Goal: Ask a question

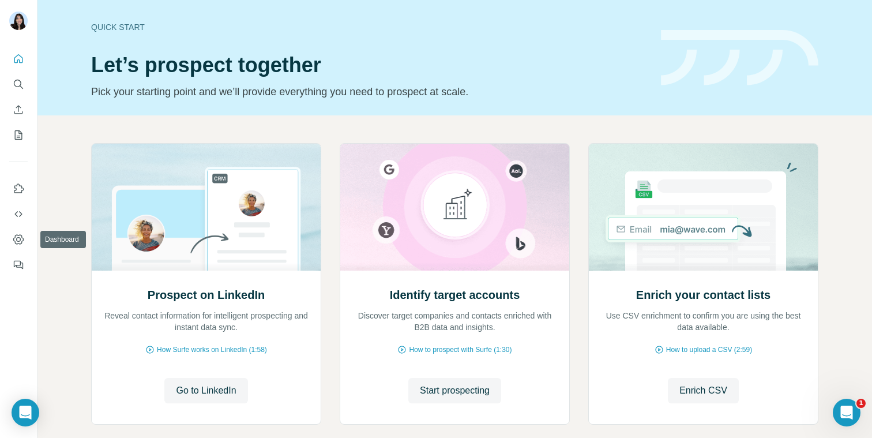
drag, startPoint x: 18, startPoint y: 235, endPoint x: 48, endPoint y: 299, distance: 70.4
click at [48, 299] on div "Quick start Let’s prospect together Pick your starting point and we’ll provide …" at bounding box center [436, 219] width 872 height 438
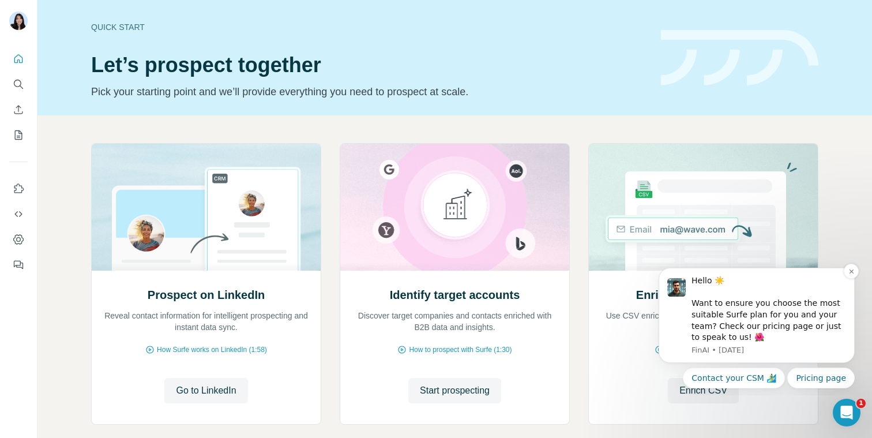
click at [777, 337] on div "Hello ☀️ Want to ensure you choose the most suitable Surfe plan for you and you…" at bounding box center [769, 309] width 155 height 68
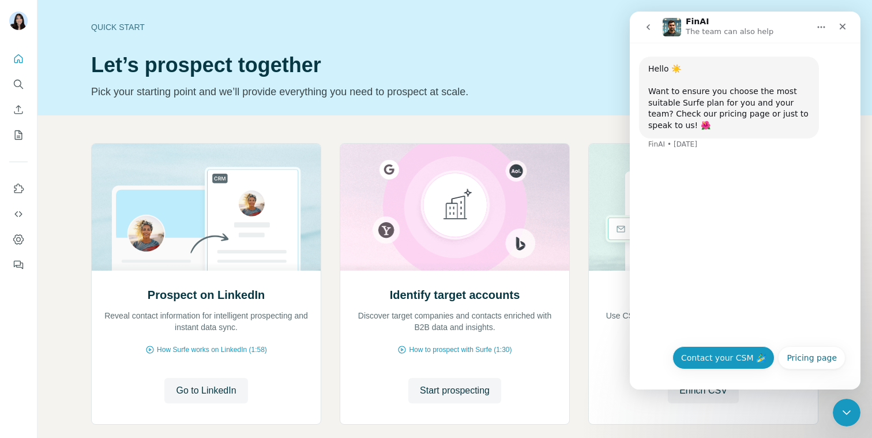
click at [735, 351] on button "Contact your CSM 🏄‍♂️" at bounding box center [723, 357] width 102 height 23
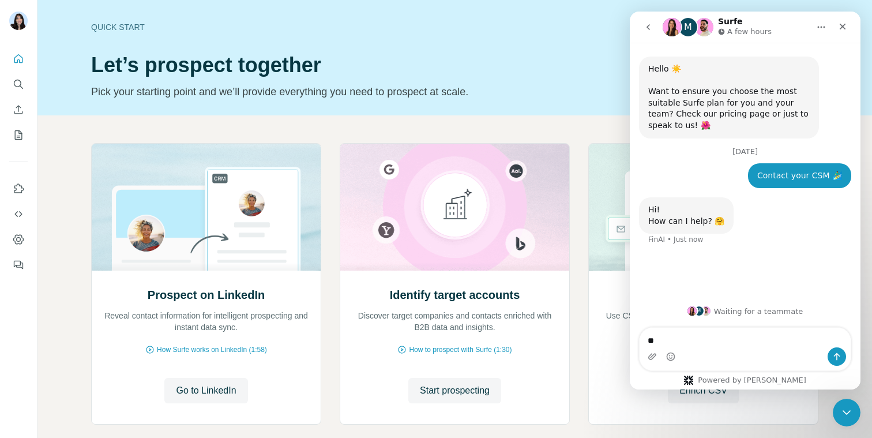
type textarea "*"
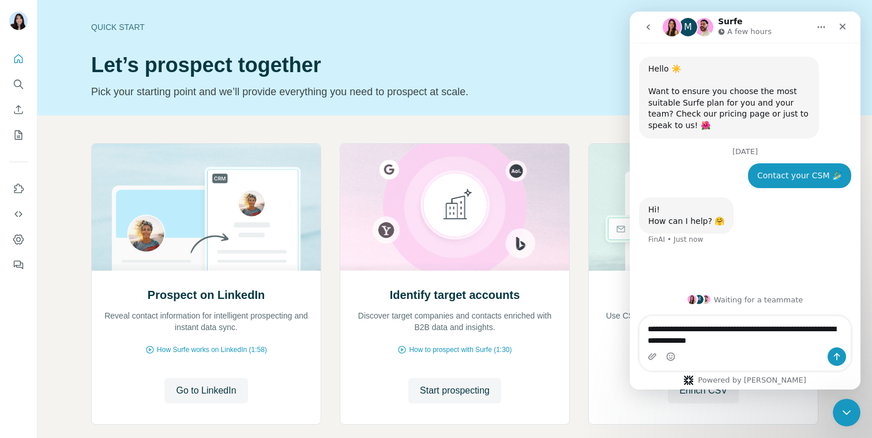
type textarea "**********"
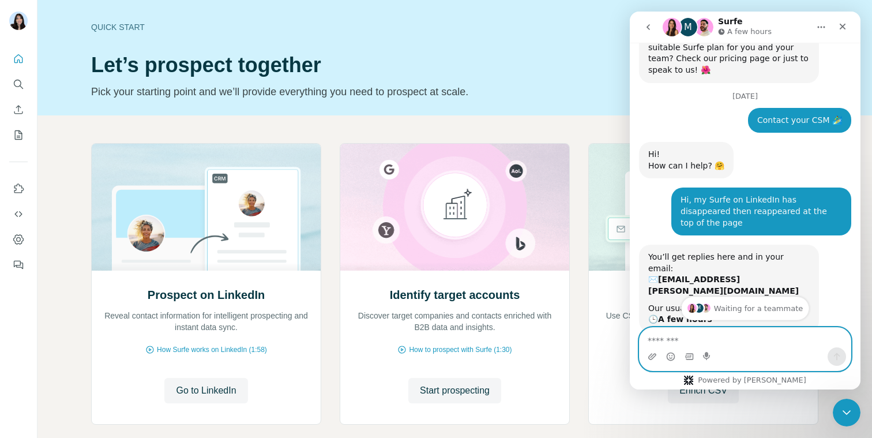
scroll to position [82, 0]
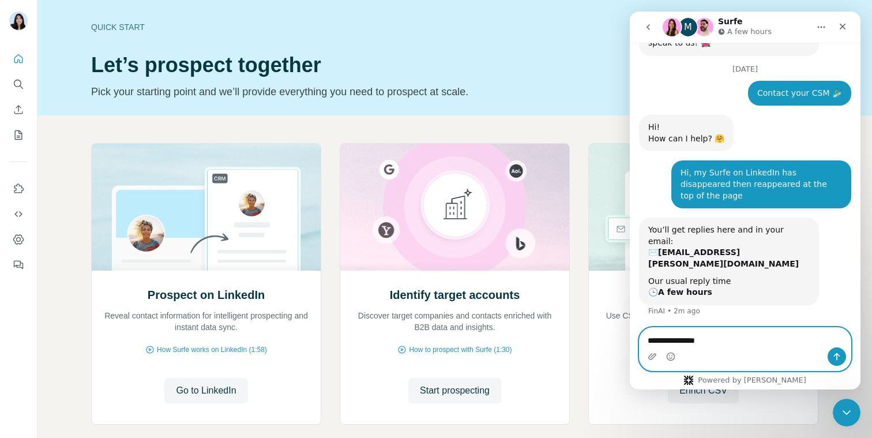
type textarea "**********"
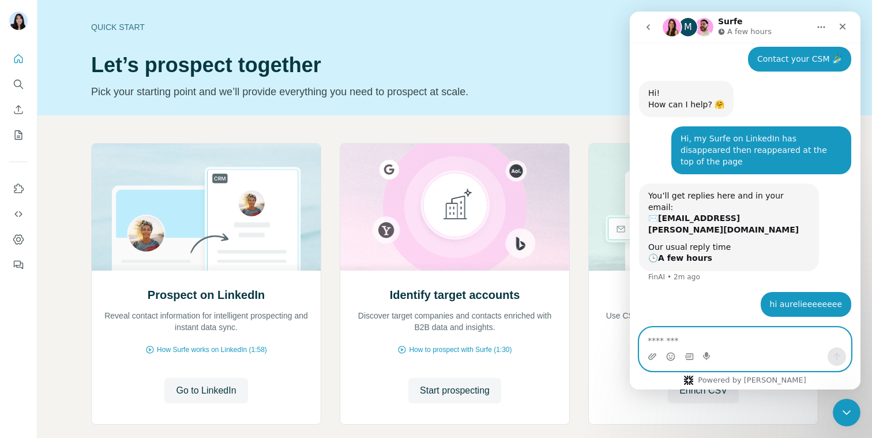
scroll to position [84, 0]
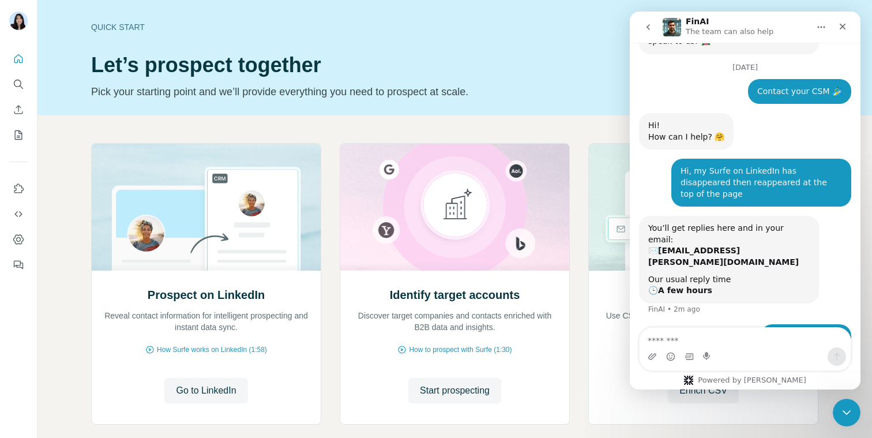
click at [656, 33] on button "go back" at bounding box center [648, 27] width 22 height 22
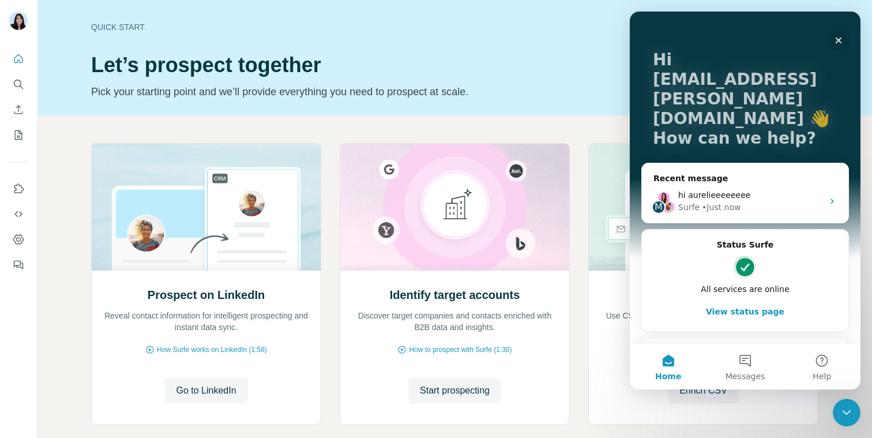
scroll to position [47, 0]
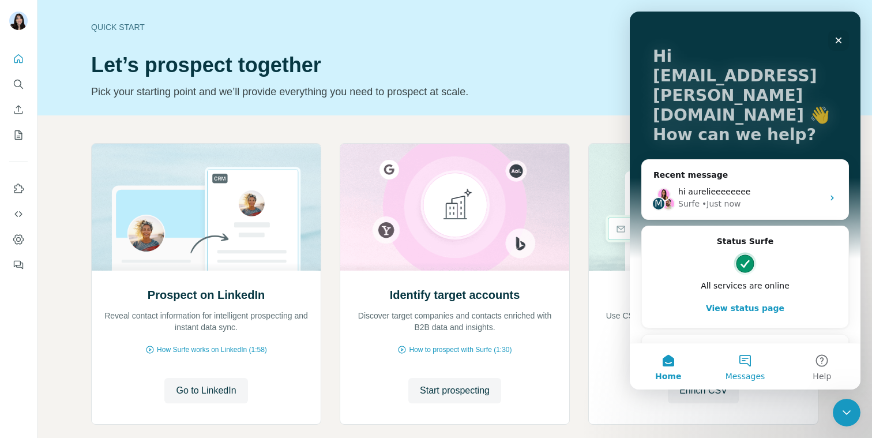
click at [742, 372] on span "Messages" at bounding box center [746, 376] width 40 height 8
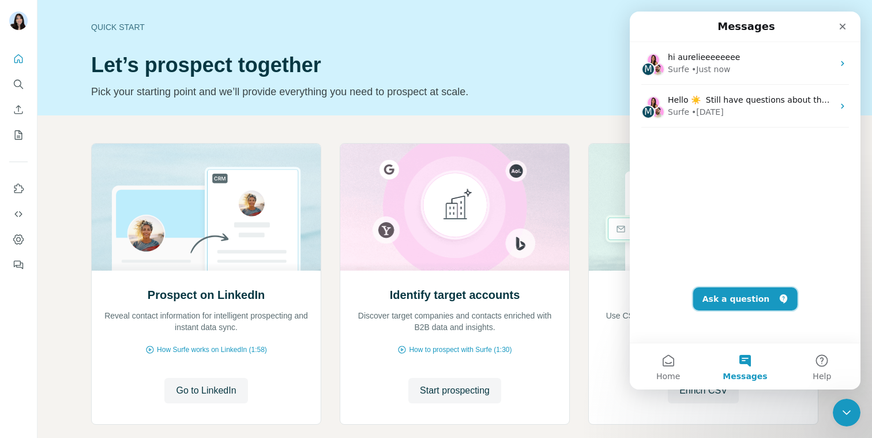
click at [736, 299] on button "Ask a question" at bounding box center [745, 298] width 104 height 23
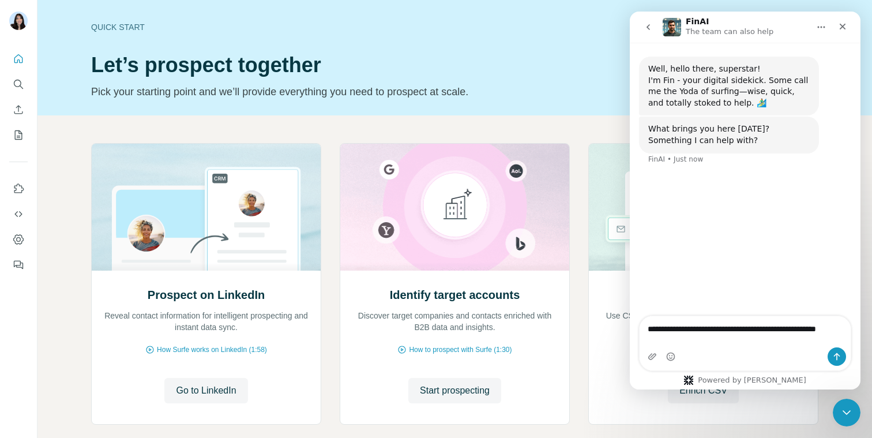
type textarea "**********"
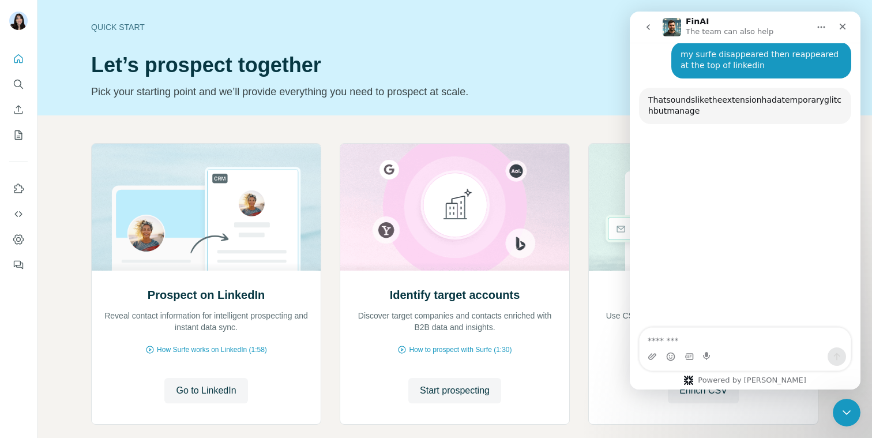
scroll to position [122, 0]
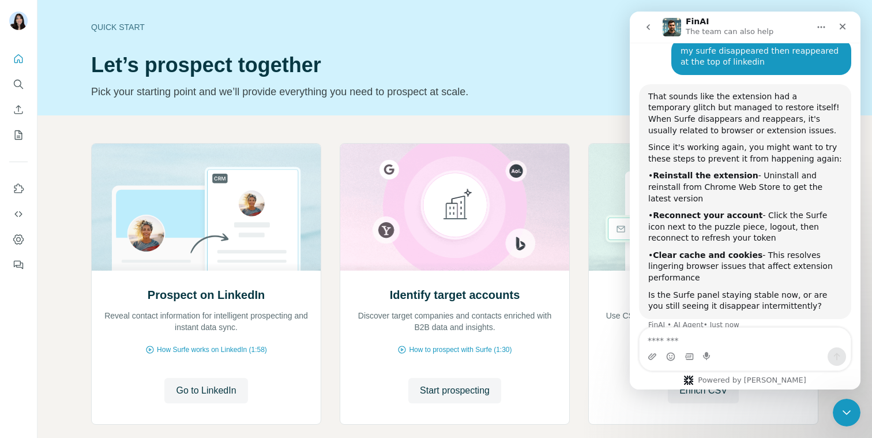
click at [653, 151] on div "Since it's working again, you might want to try these steps to prevent it from …" at bounding box center [745, 153] width 194 height 22
drag, startPoint x: 653, startPoint y: 151, endPoint x: 719, endPoint y: 150, distance: 65.2
click at [718, 150] on div "Since it's working again, you might want to try these steps to prevent it from …" at bounding box center [745, 153] width 194 height 22
click at [719, 150] on div "Since it's working again, you might want to try these steps to prevent it from …" at bounding box center [745, 153] width 194 height 22
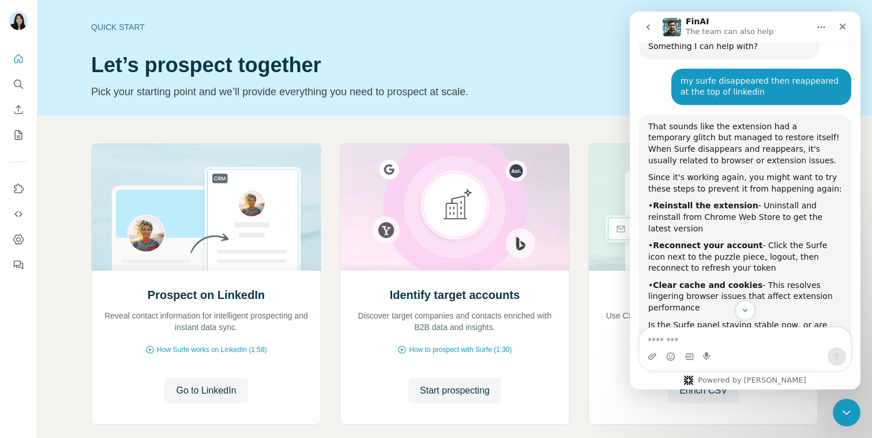
scroll to position [91, 0]
click at [791, 84] on div "my surfe disappeared then reappeared at the top of linkedin" at bounding box center [761, 88] width 161 height 22
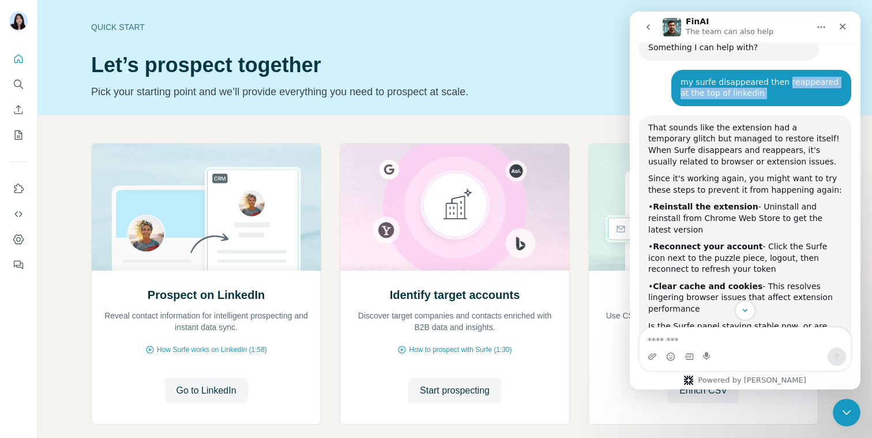
drag, startPoint x: 791, startPoint y: 84, endPoint x: 780, endPoint y: 93, distance: 14.8
click at [780, 93] on div "my surfe disappeared then reappeared at the top of linkedin" at bounding box center [761, 88] width 161 height 22
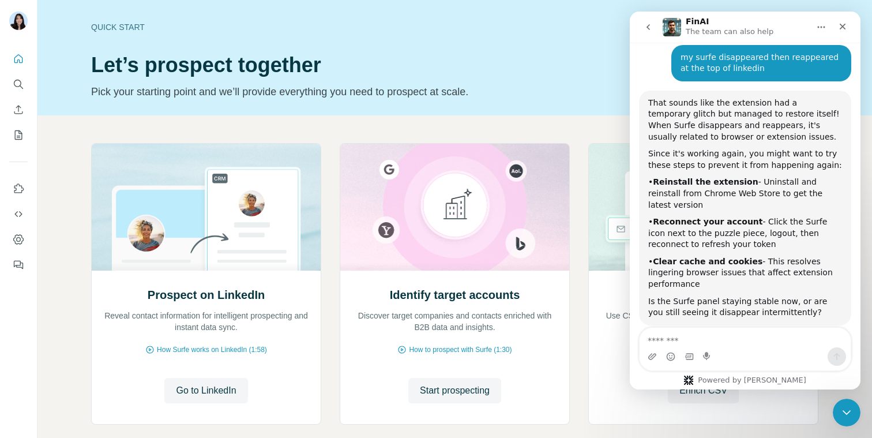
scroll to position [122, 0]
